Goal: Information Seeking & Learning: Learn about a topic

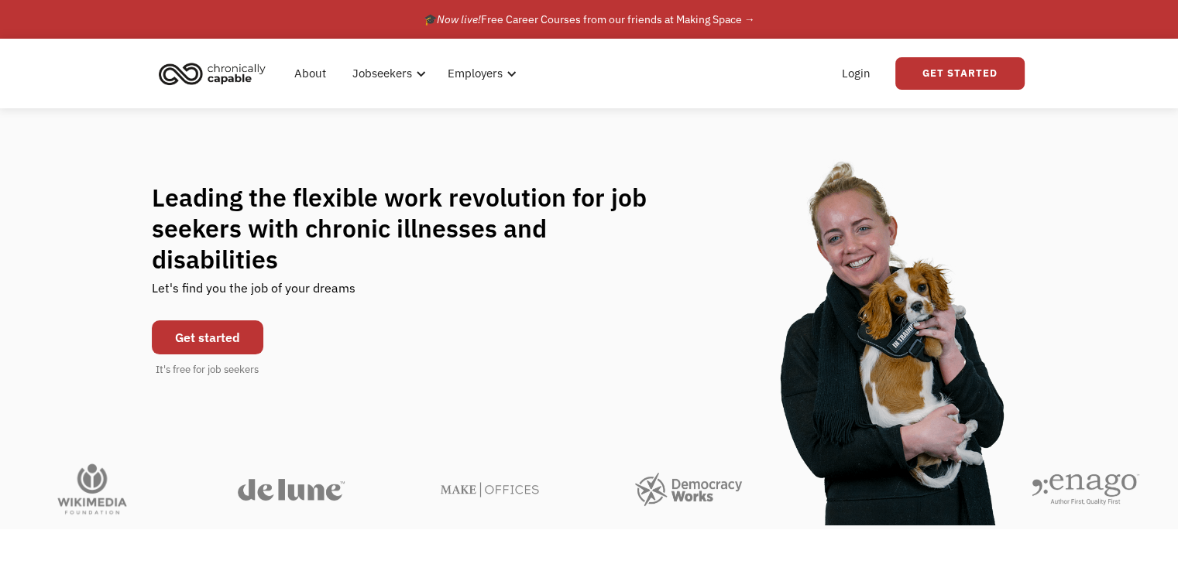
click at [208, 321] on link "Get started" at bounding box center [208, 338] width 112 height 34
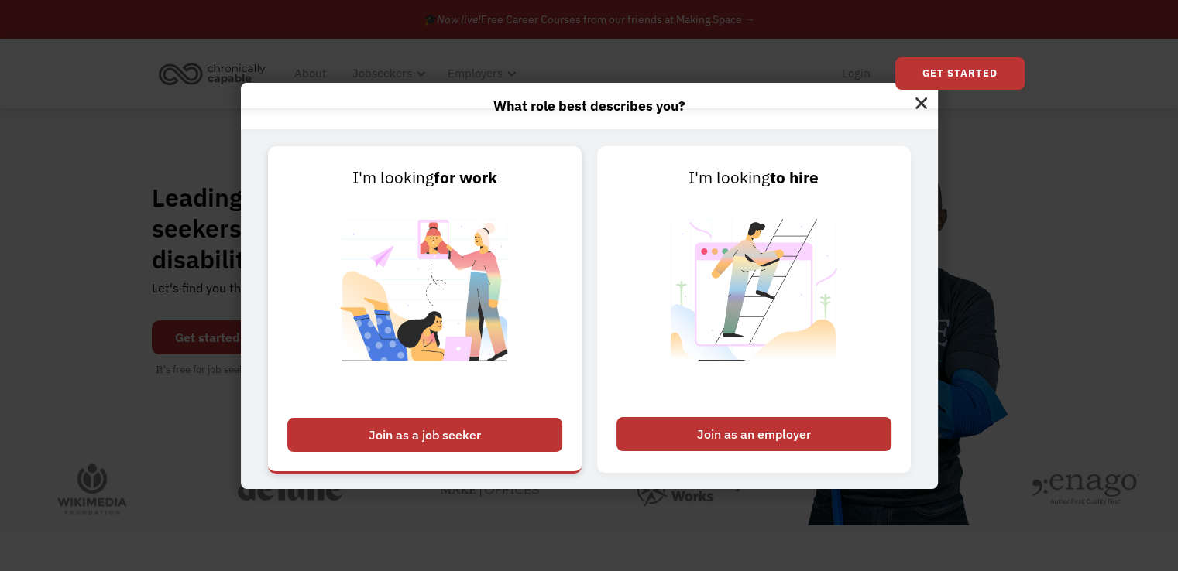
click at [393, 435] on div "Join as a job seeker" at bounding box center [424, 435] width 275 height 34
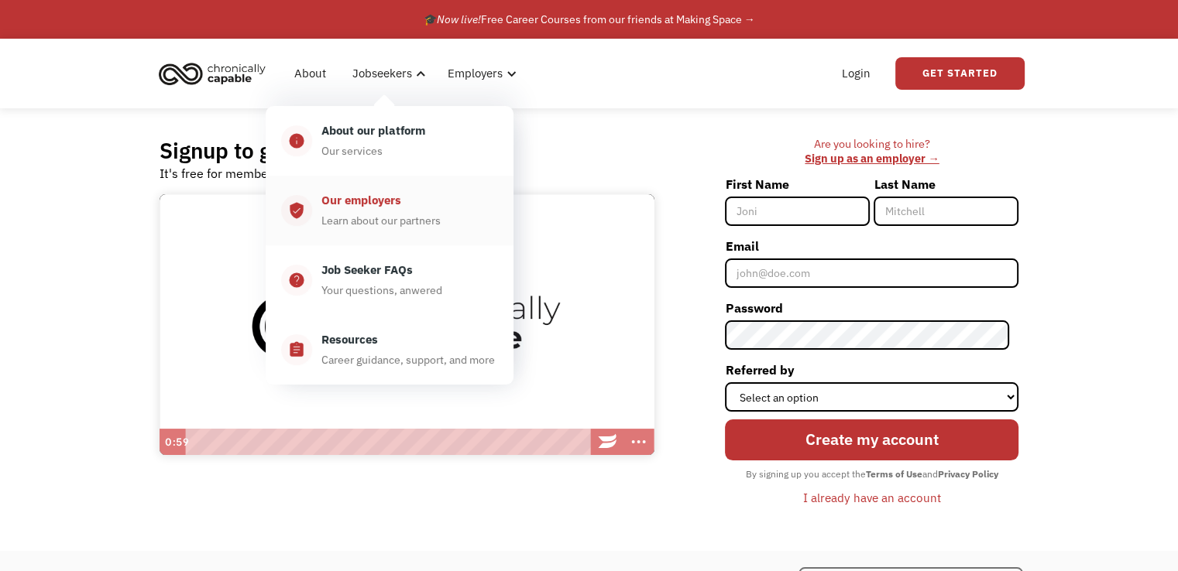
click at [388, 201] on div "Our employers" at bounding box center [361, 200] width 80 height 19
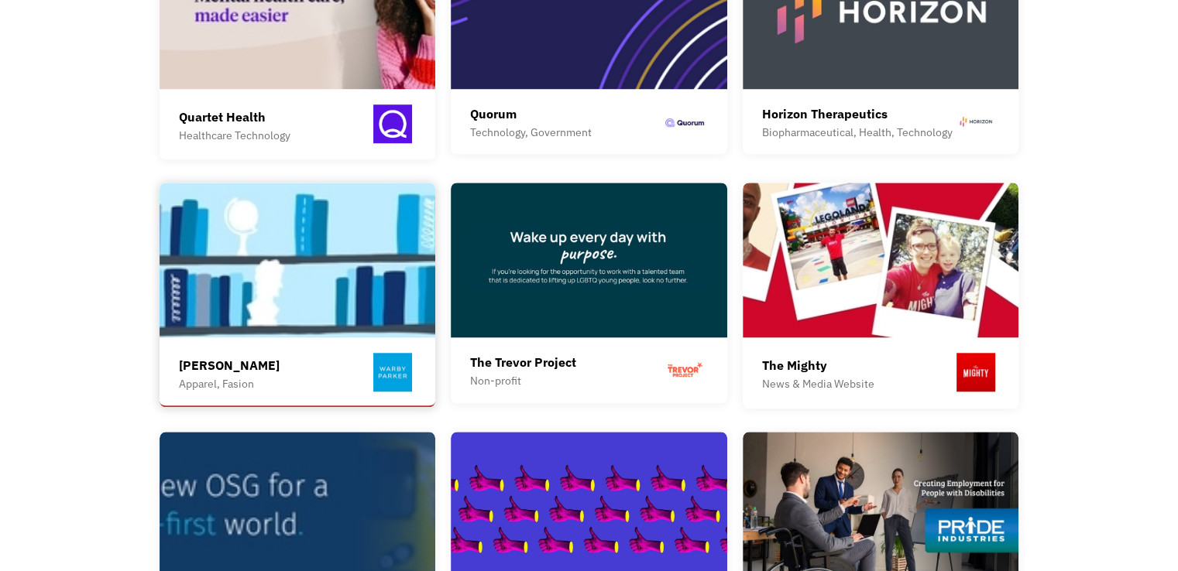
scroll to position [1316, 0]
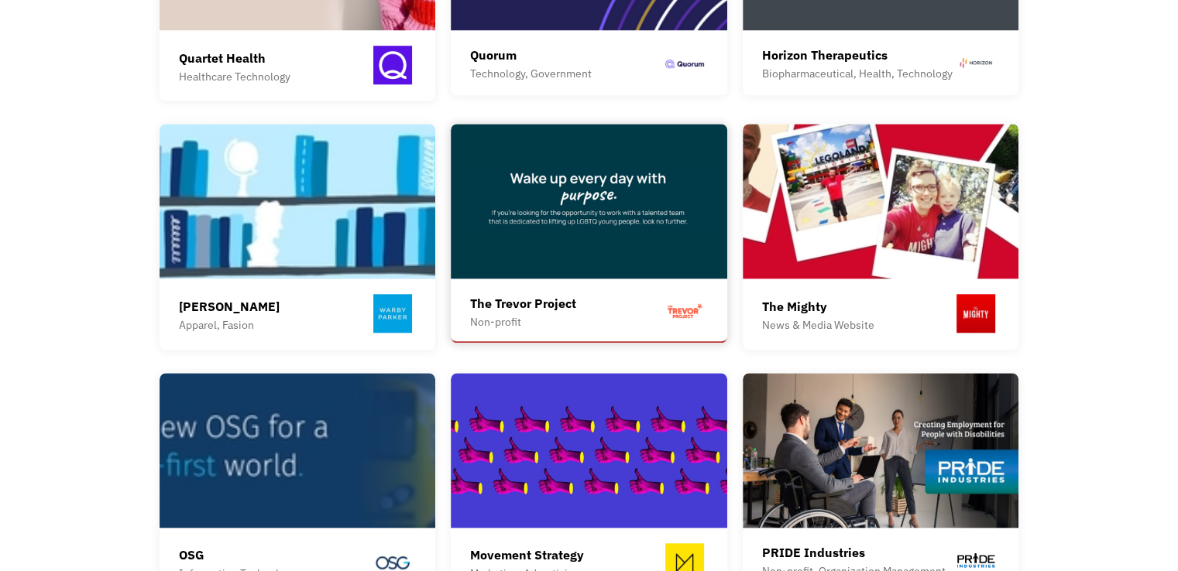
click at [590, 265] on div "The Trevor Project Non-profit The Trevor Project is the world’s largest suicide…" at bounding box center [589, 232] width 276 height 217
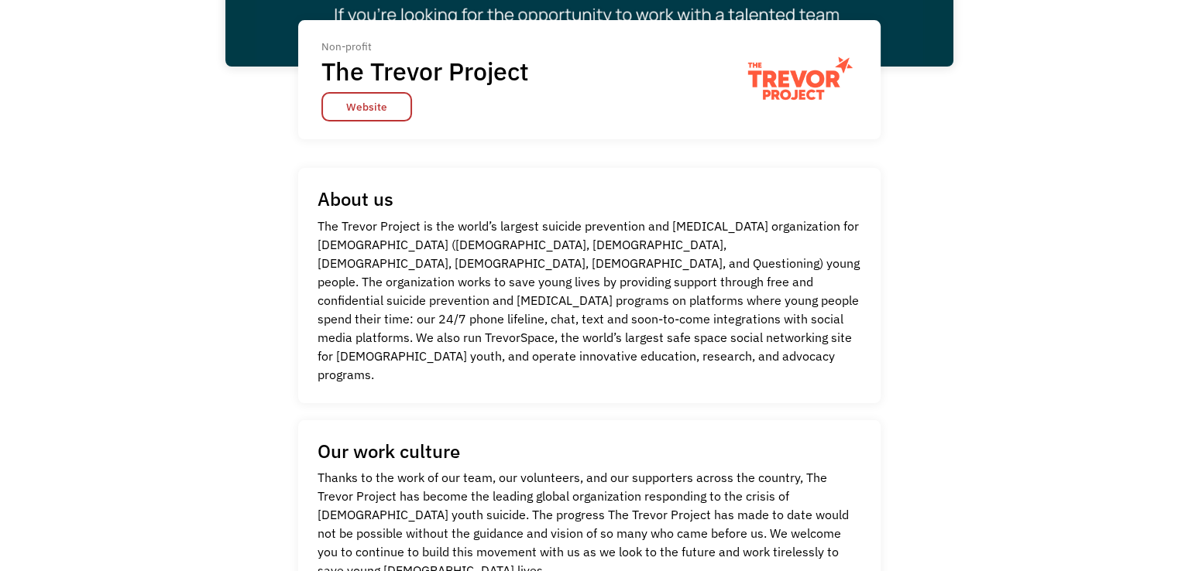
scroll to position [310, 0]
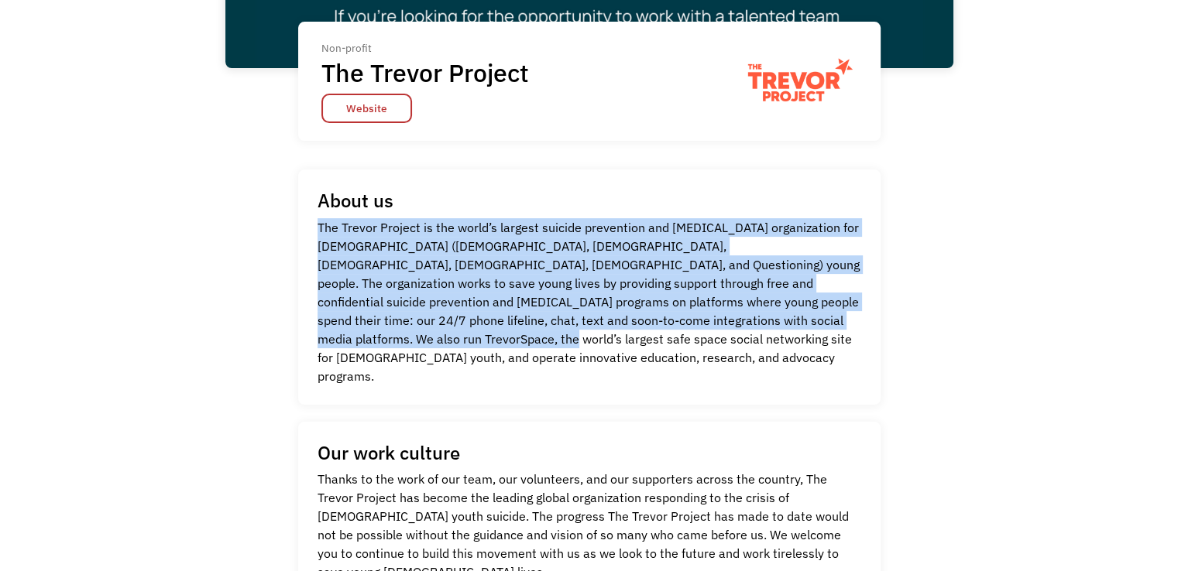
drag, startPoint x: 530, startPoint y: 211, endPoint x: 777, endPoint y: 326, distance: 273.0
click at [777, 326] on div "About us The Trevor Project The Trevor Project is the world’s largest suicide p…" at bounding box center [589, 287] width 582 height 235
click at [762, 310] on p "The Trevor Project is the world’s largest suicide prevention and [MEDICAL_DATA]…" at bounding box center [589, 301] width 544 height 167
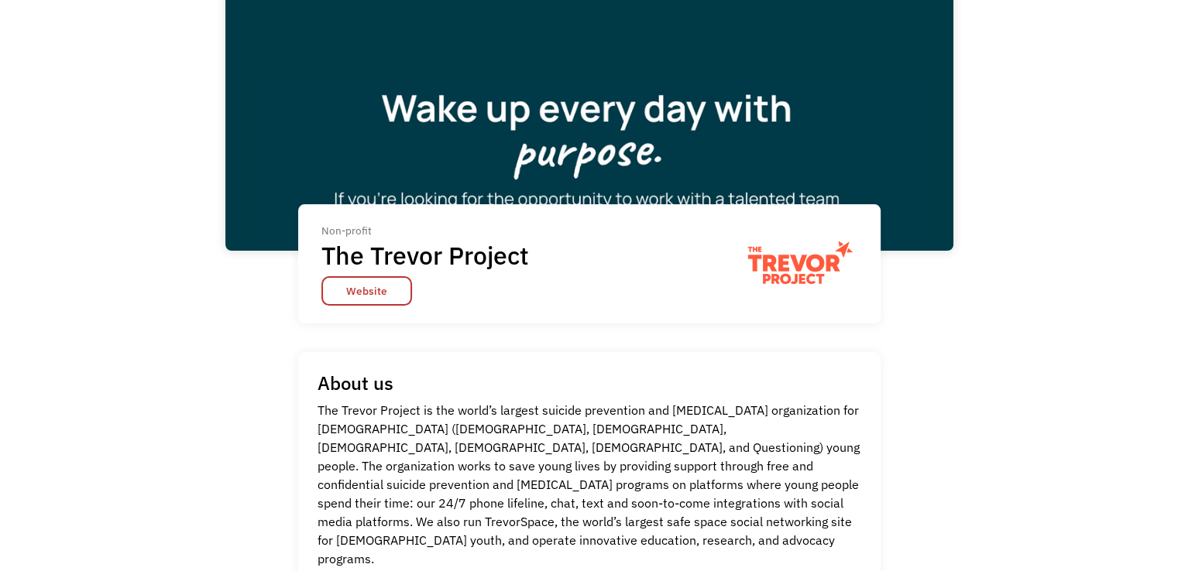
scroll to position [155, 0]
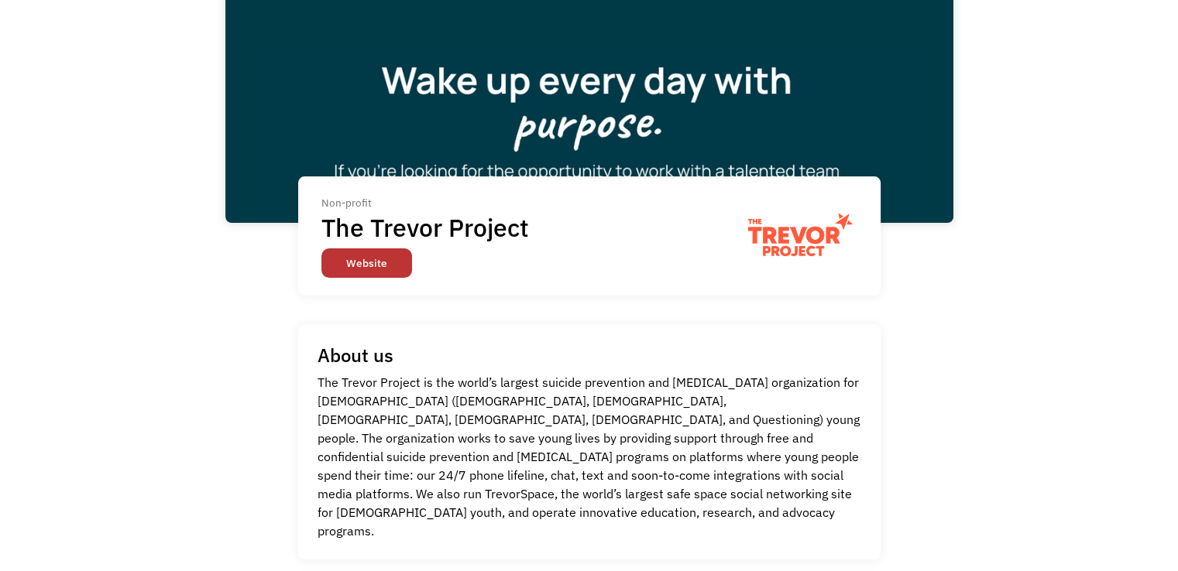
click at [365, 264] on link "Website" at bounding box center [366, 263] width 91 height 29
